Goal: Check status: Check status

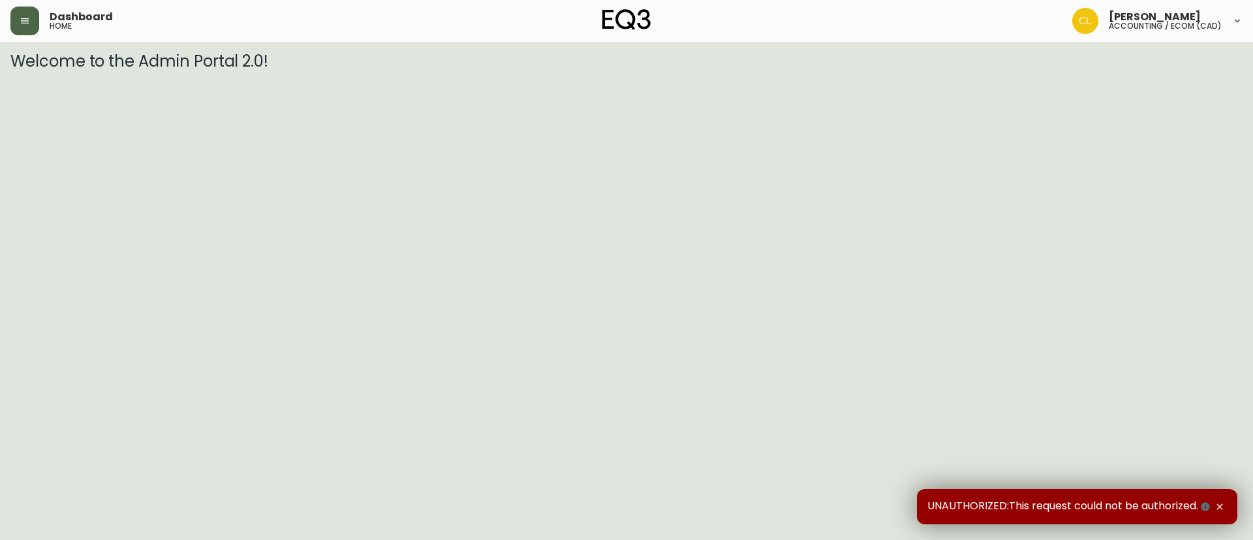
click at [25, 28] on button "button" at bounding box center [24, 21] width 29 height 29
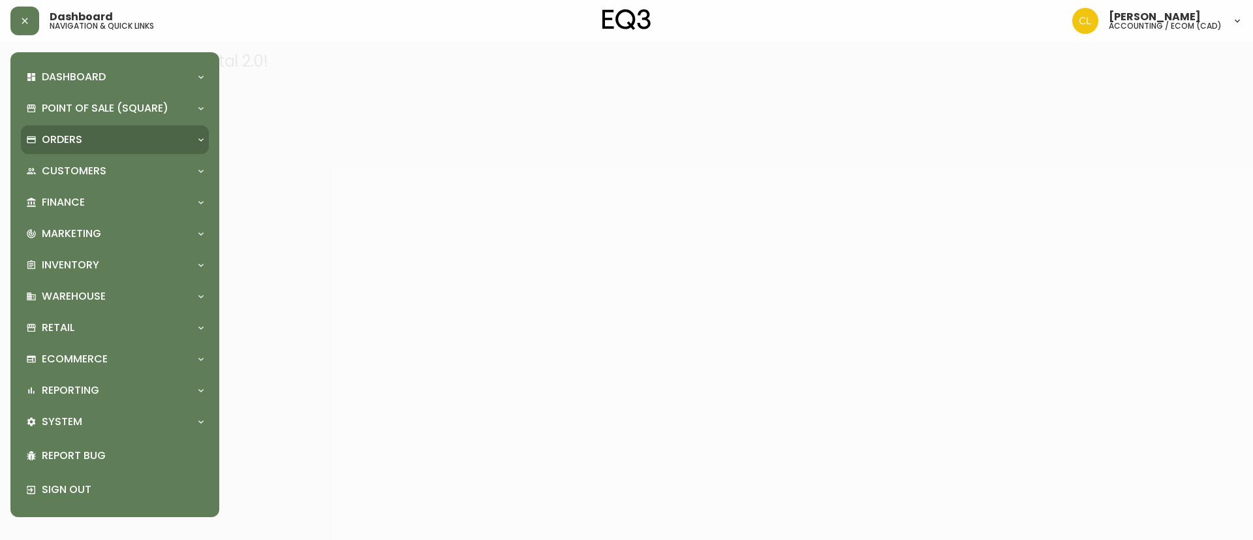
click at [62, 129] on div "Orders" at bounding box center [115, 139] width 188 height 29
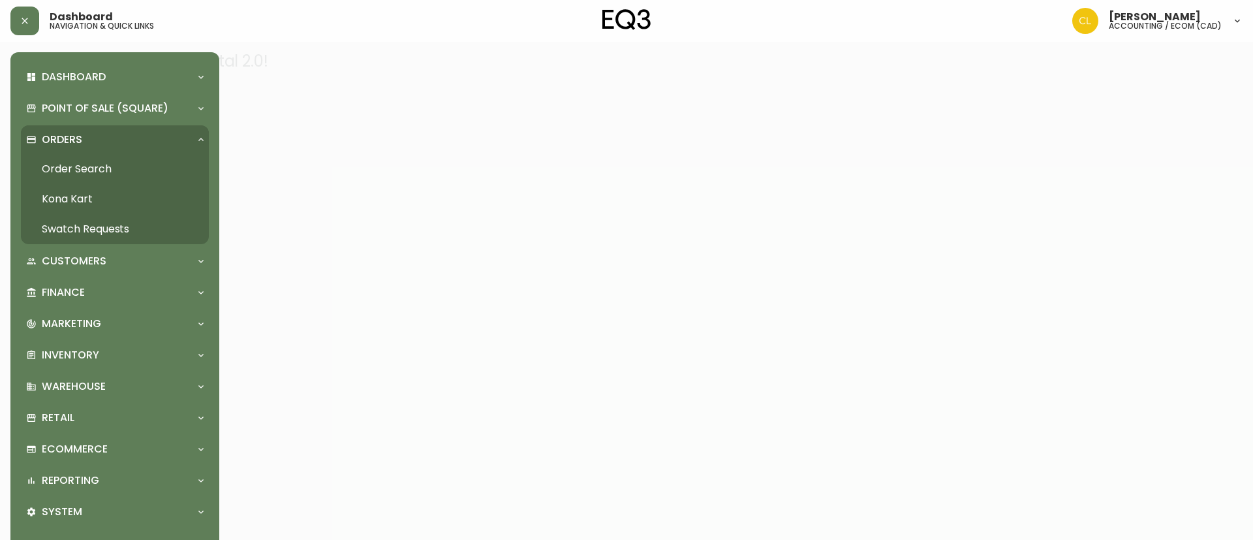
drag, startPoint x: 93, startPoint y: 164, endPoint x: 163, endPoint y: 162, distance: 69.8
click at [93, 164] on link "Order Search" at bounding box center [115, 169] width 188 height 30
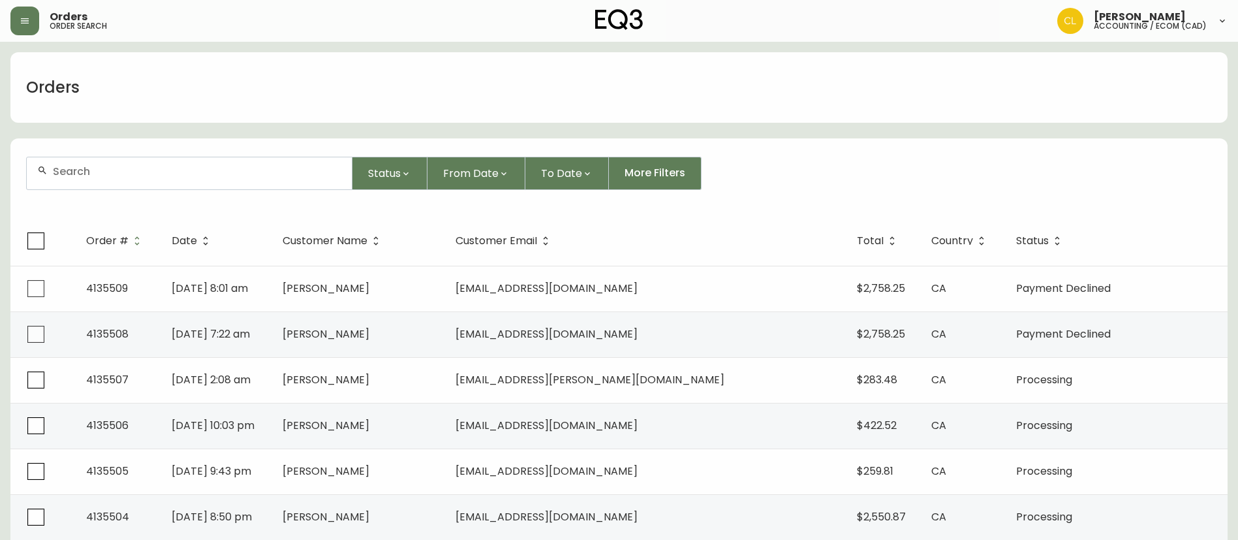
click at [230, 166] on input "text" at bounding box center [197, 171] width 288 height 12
paste input "455176339920"
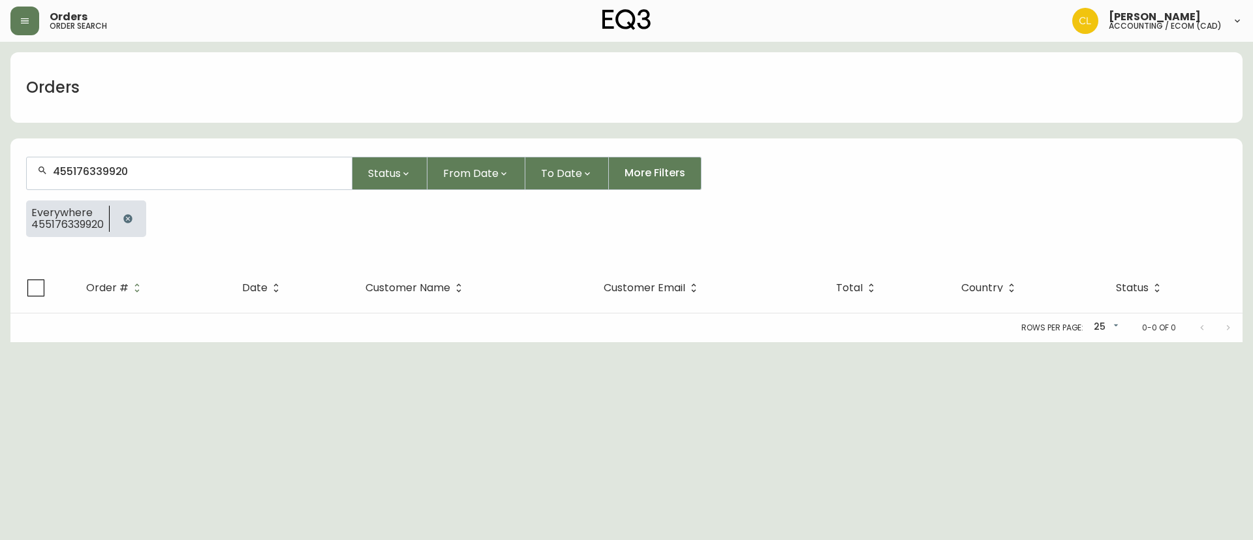
type input "455176339920"
